Goal: Check status: Check status

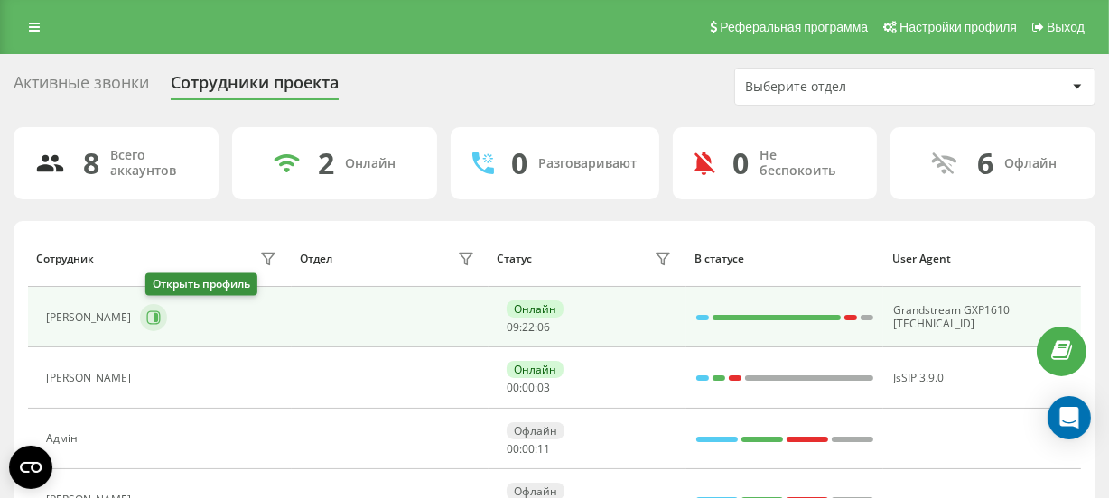
click at [158, 311] on icon at bounding box center [153, 318] width 14 height 14
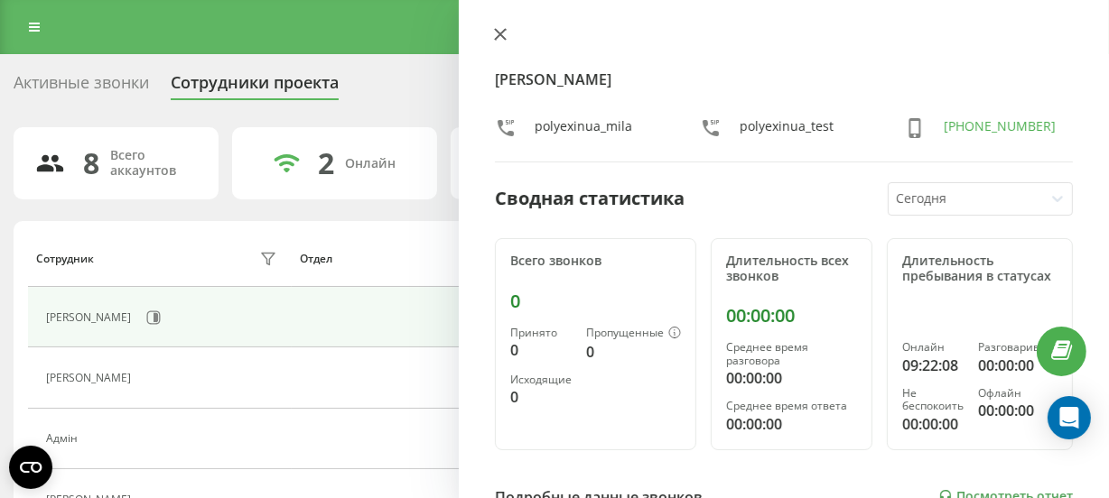
click at [500, 31] on icon at bounding box center [500, 34] width 13 height 13
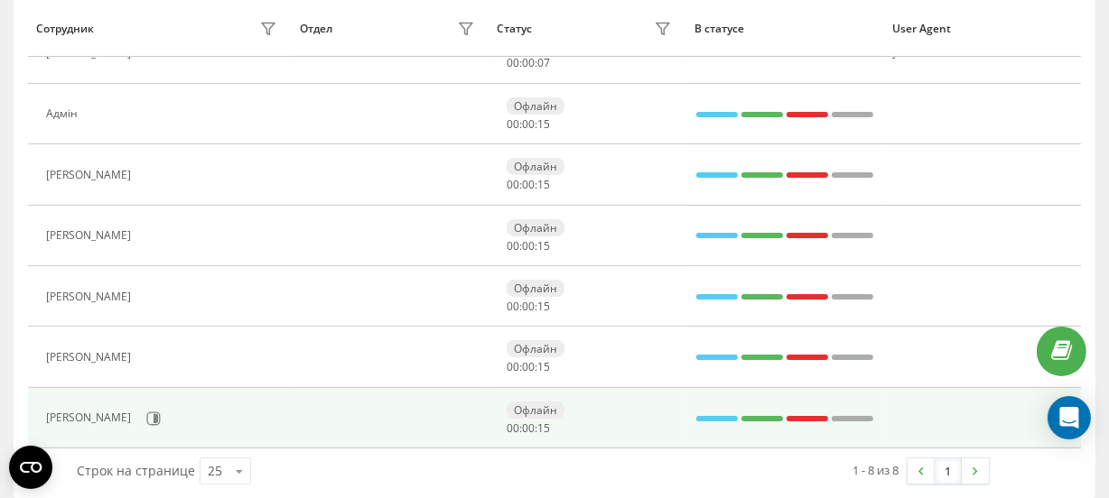
scroll to position [342, 0]
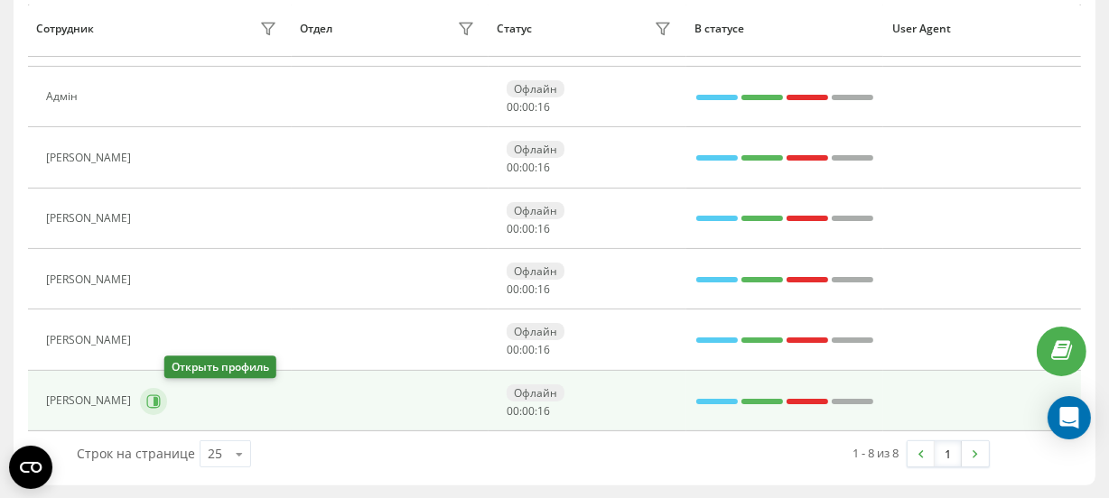
click at [167, 407] on button at bounding box center [153, 401] width 27 height 27
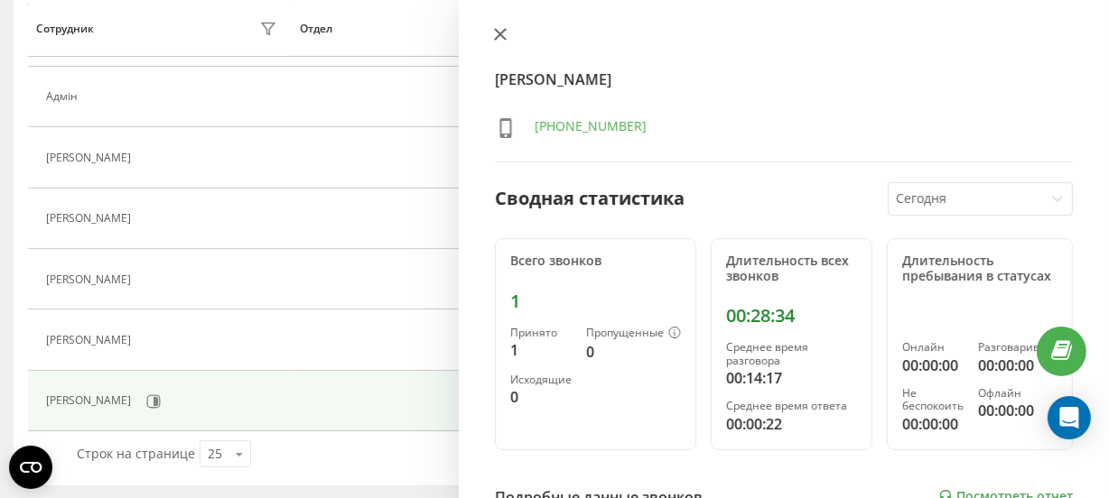
click at [503, 39] on icon at bounding box center [500, 34] width 13 height 13
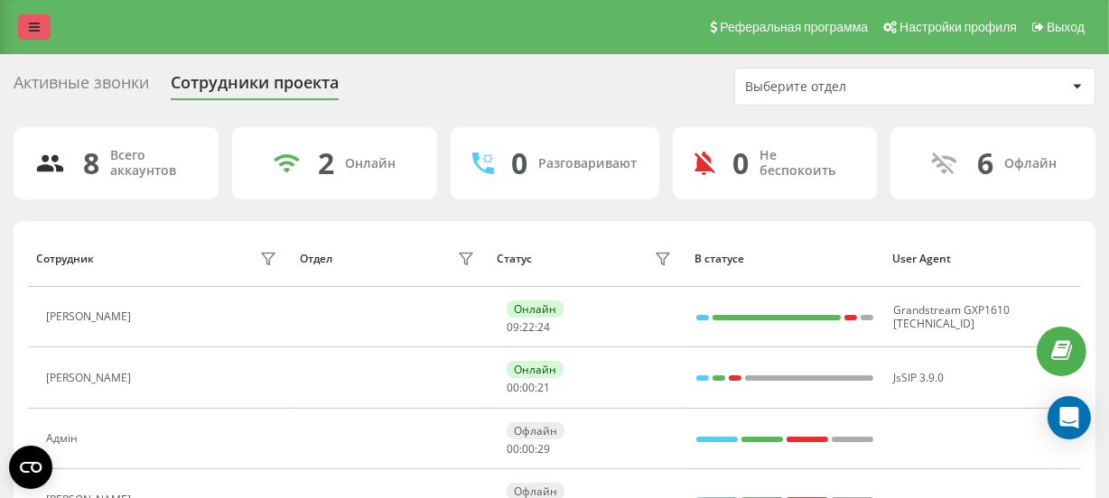
click at [30, 26] on icon at bounding box center [34, 27] width 11 height 13
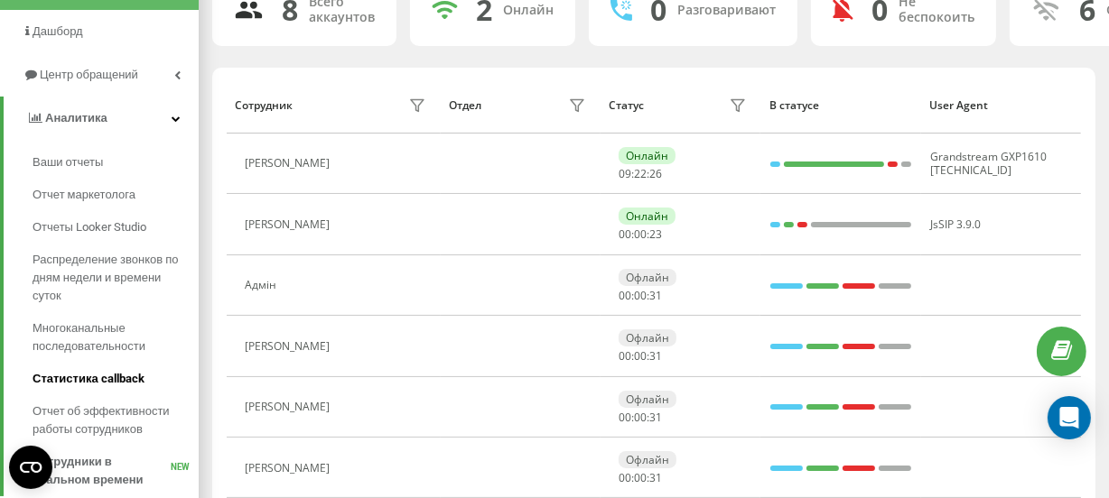
scroll to position [246, 0]
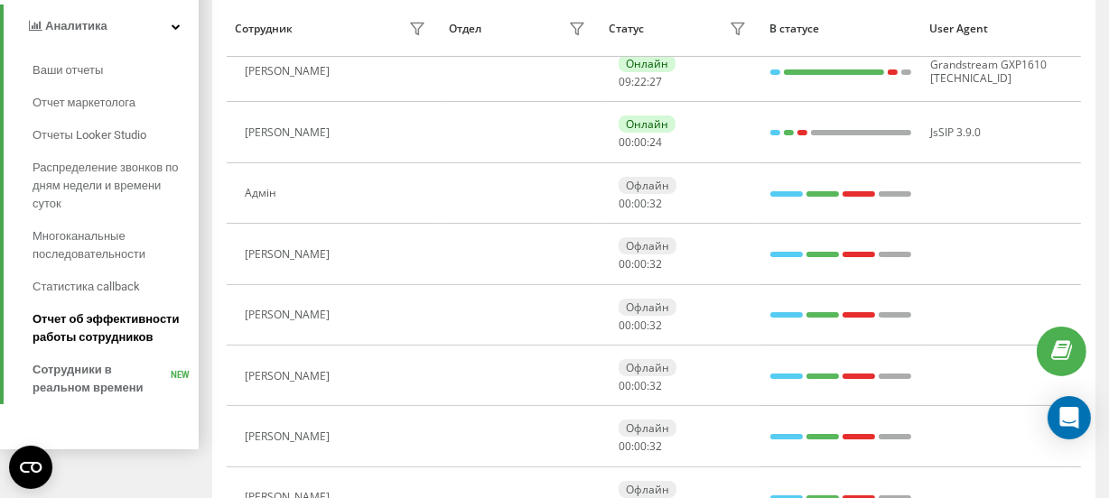
click at [88, 316] on span "Отчет об эффективности работы сотрудников" at bounding box center [110, 329] width 157 height 36
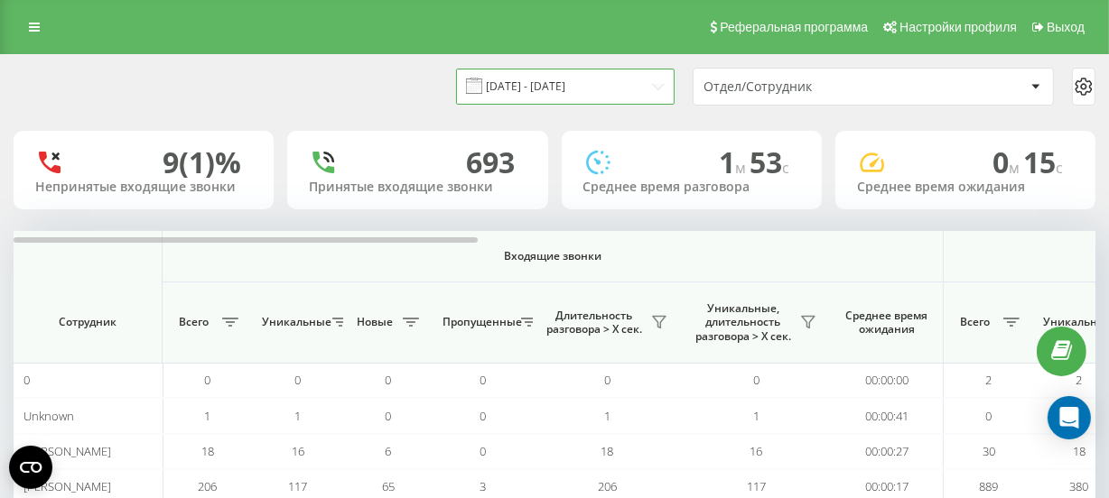
click at [571, 90] on input "19.08.2025 - 19.09.2025" at bounding box center [565, 86] width 218 height 35
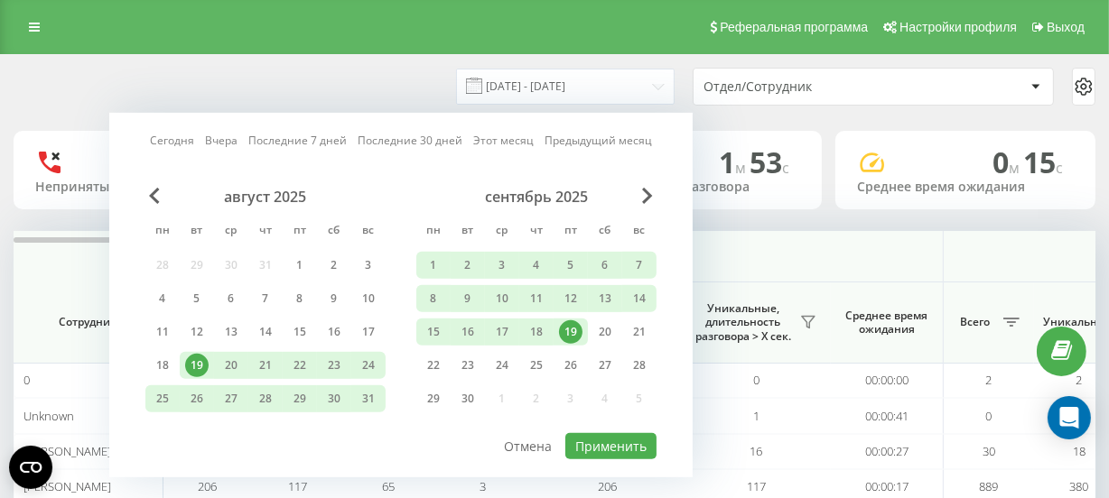
click at [572, 323] on div "19" at bounding box center [570, 331] width 23 height 23
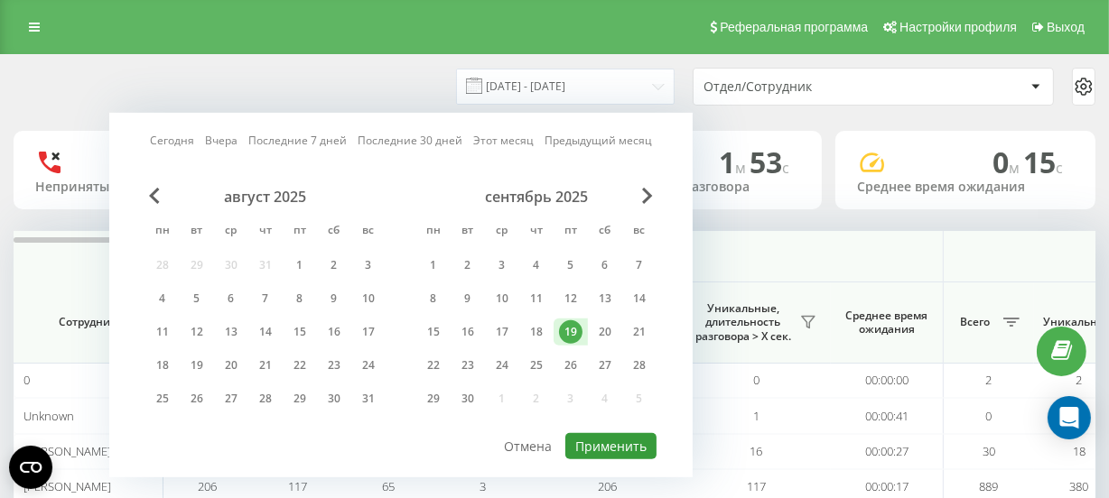
click at [623, 438] on button "Применить" at bounding box center [610, 446] width 91 height 26
type input "19.09.2025 - 19.09.2025"
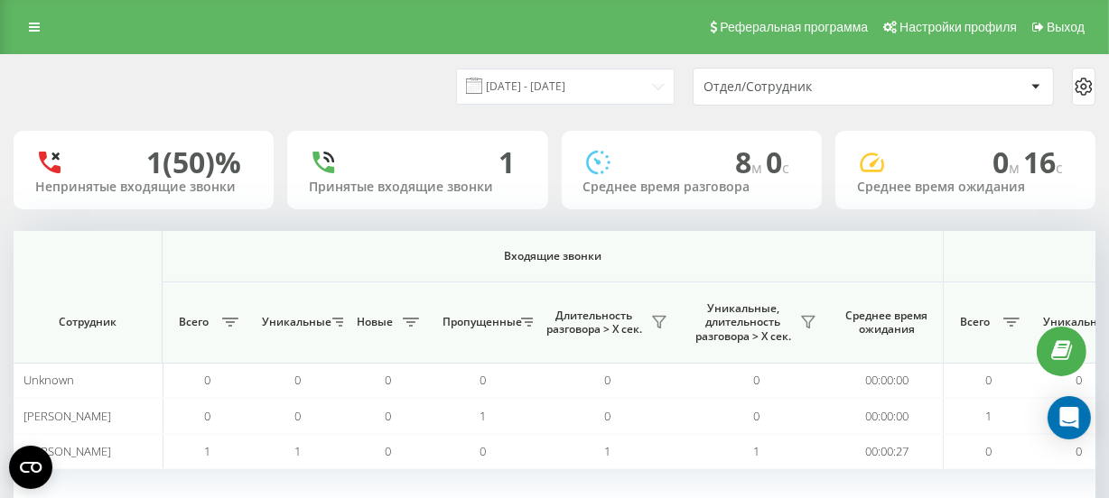
scroll to position [0, 1081]
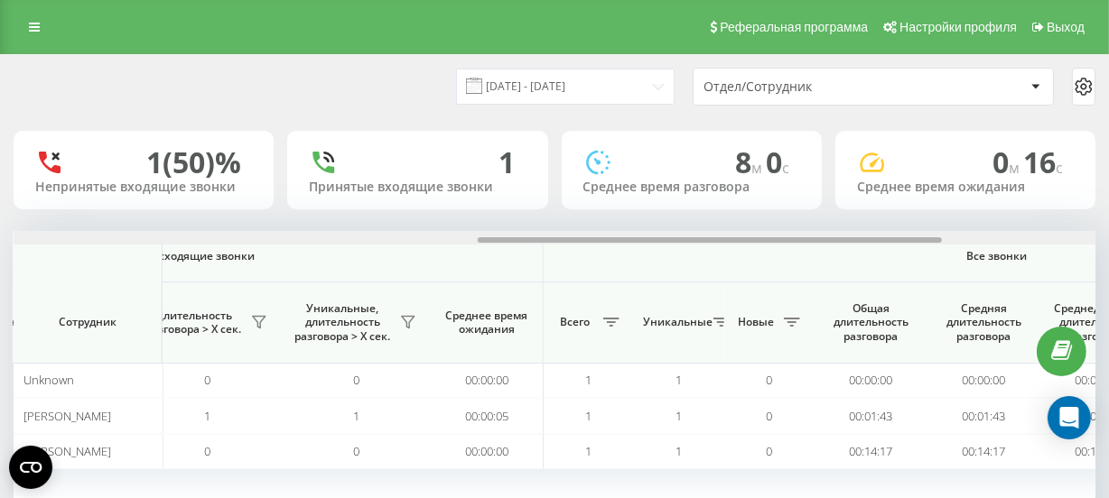
drag, startPoint x: 436, startPoint y: 235, endPoint x: 603, endPoint y: 235, distance: 167.0
click at [603, 235] on div at bounding box center [554, 238] width 1081 height 14
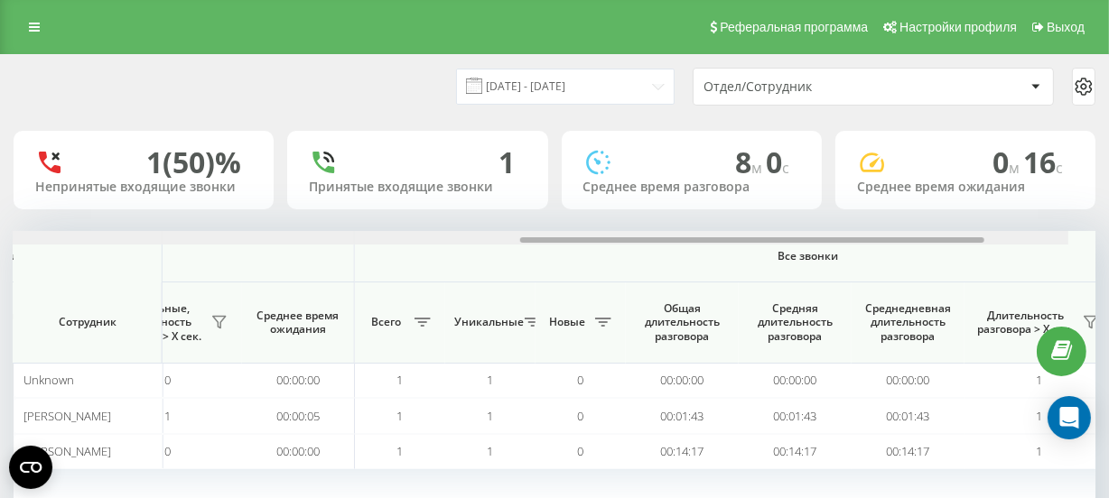
scroll to position [0, 1415]
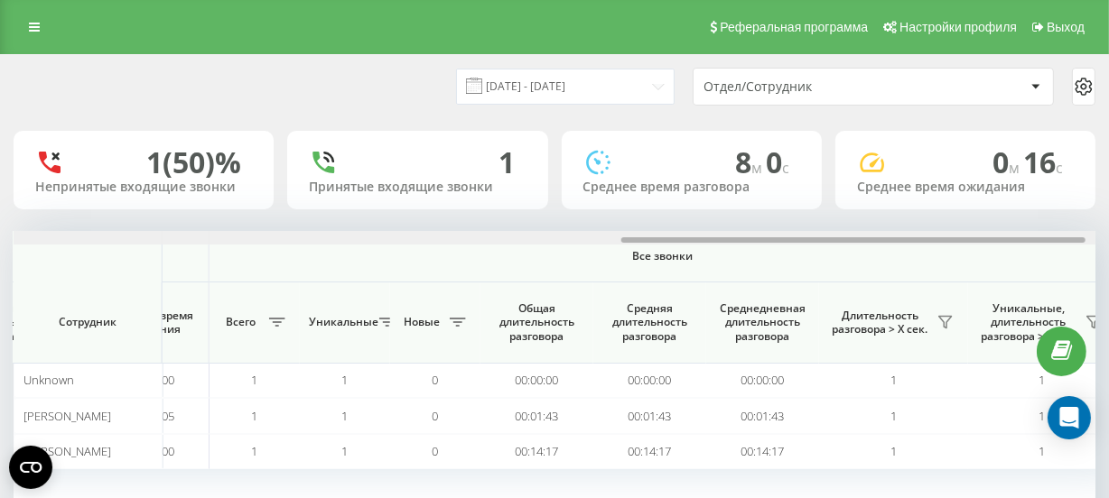
drag, startPoint x: 610, startPoint y: 237, endPoint x: 754, endPoint y: 235, distance: 143.5
click at [754, 235] on div at bounding box center [554, 238] width 1081 height 14
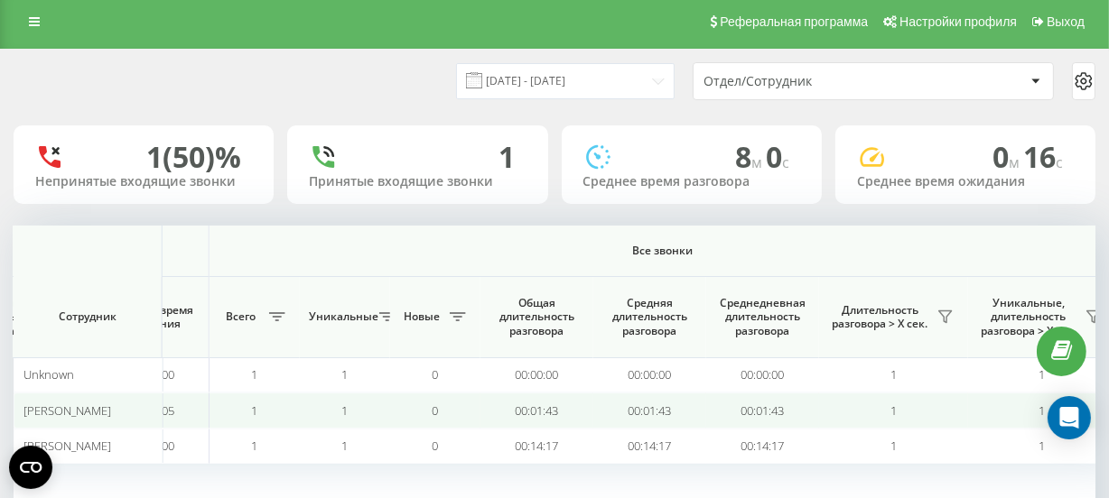
scroll to position [0, 0]
